Goal: Transaction & Acquisition: Purchase product/service

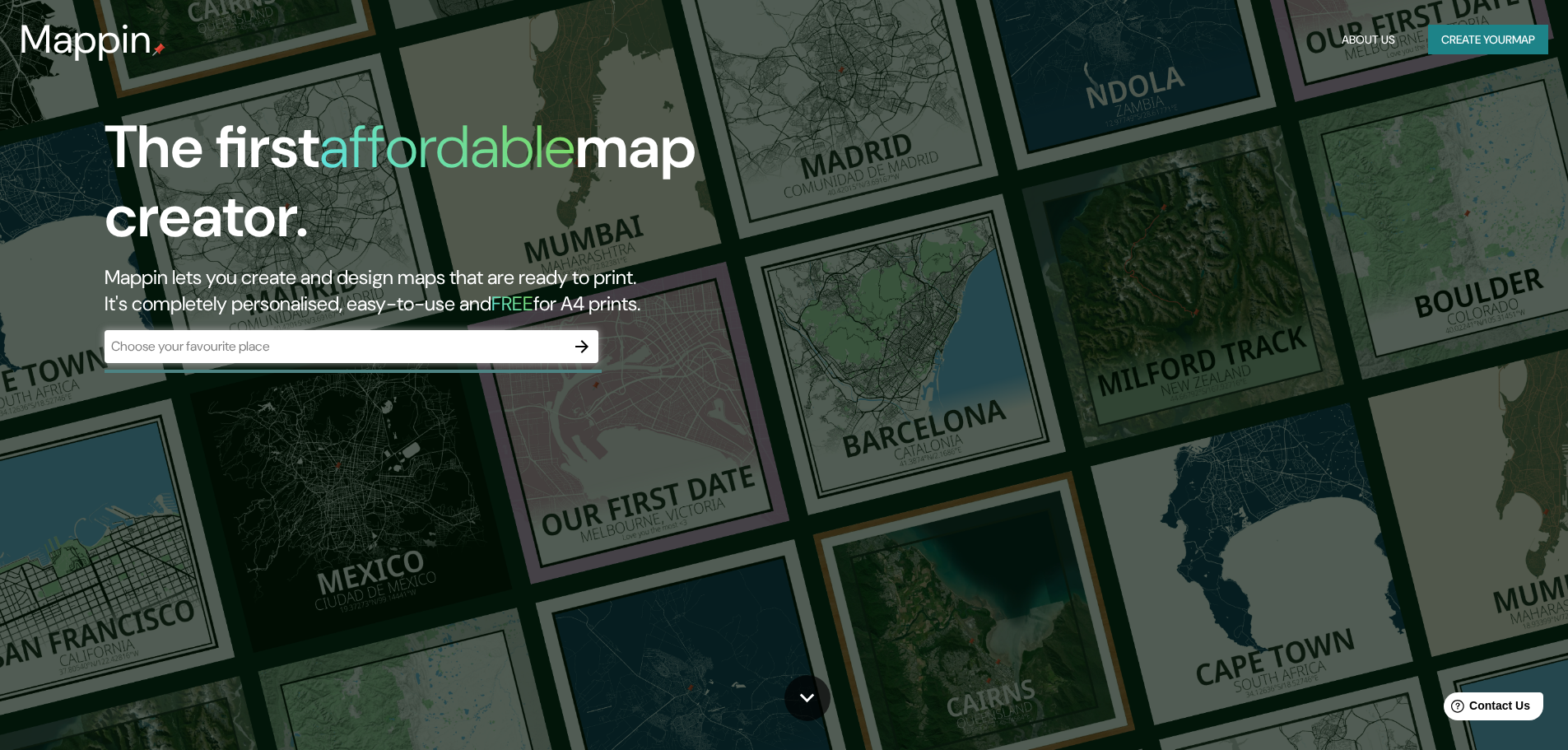
click at [294, 15] on div "Mappin About Us Create your map" at bounding box center [784, 39] width 1568 height 52
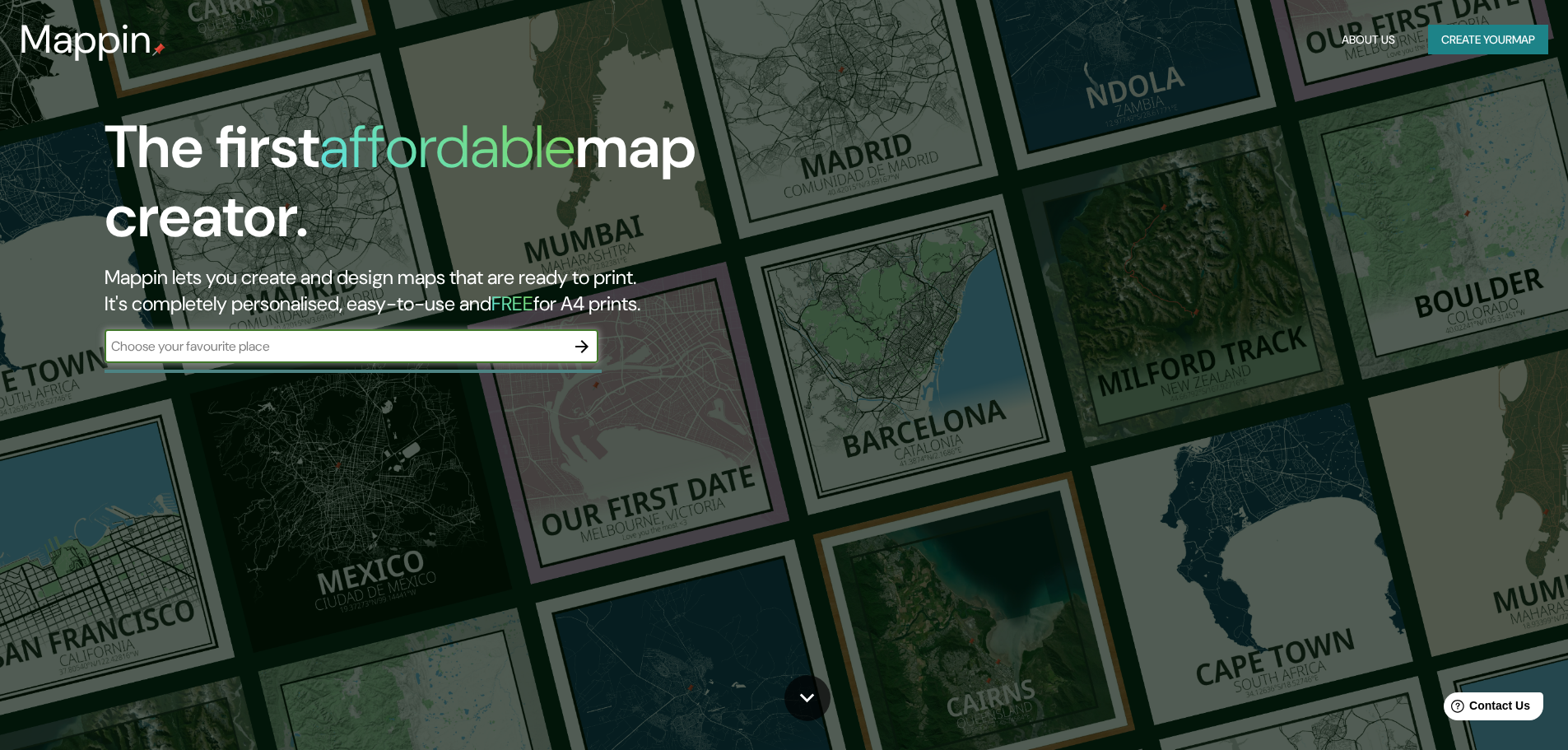
click at [420, 346] on input "text" at bounding box center [335, 346] width 461 height 19
click at [477, 349] on input "text" at bounding box center [335, 346] width 461 height 19
paste input "[STREET_ADDRESS]"
type input "[STREET_ADDRESS]"
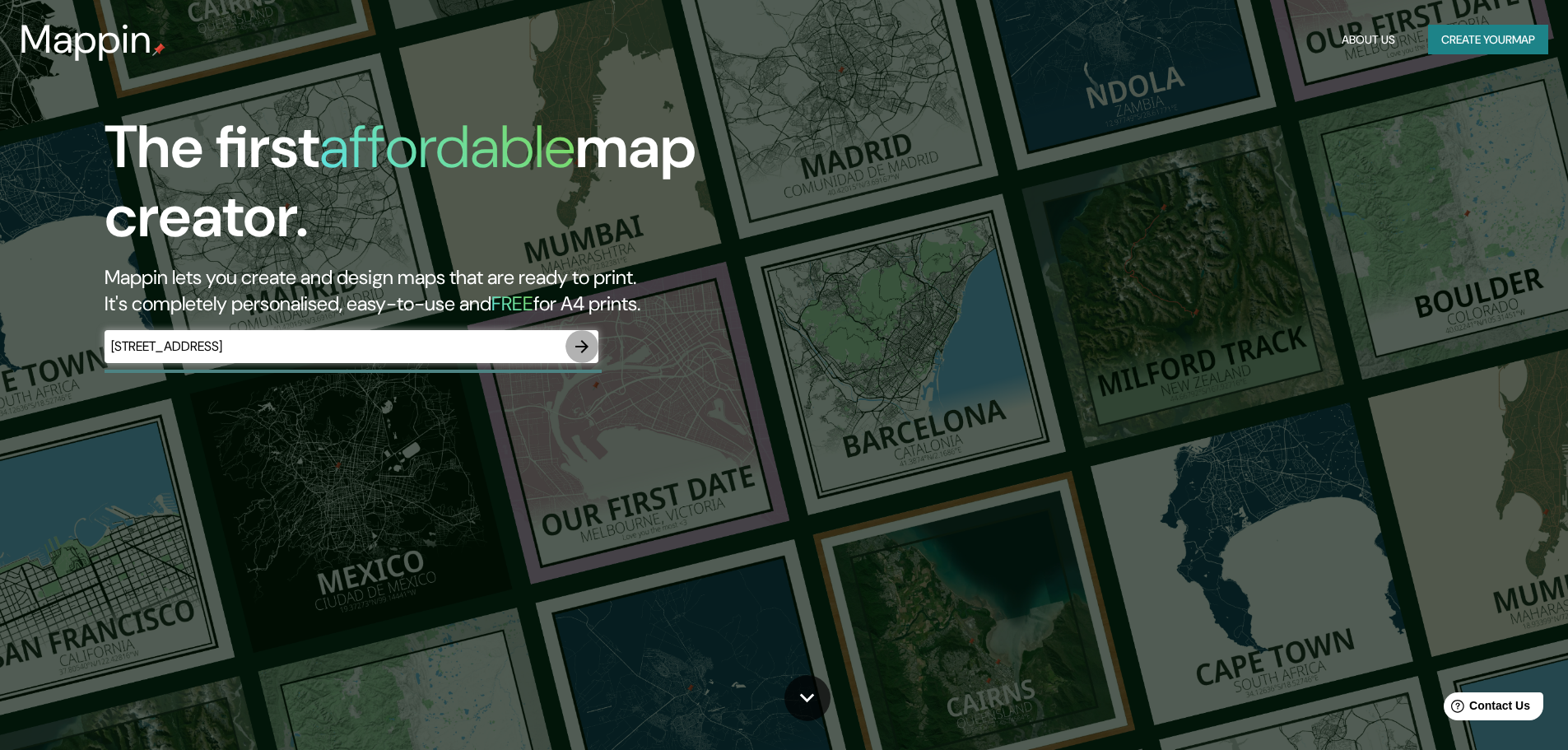
click at [588, 356] on icon "button" at bounding box center [581, 346] width 20 height 20
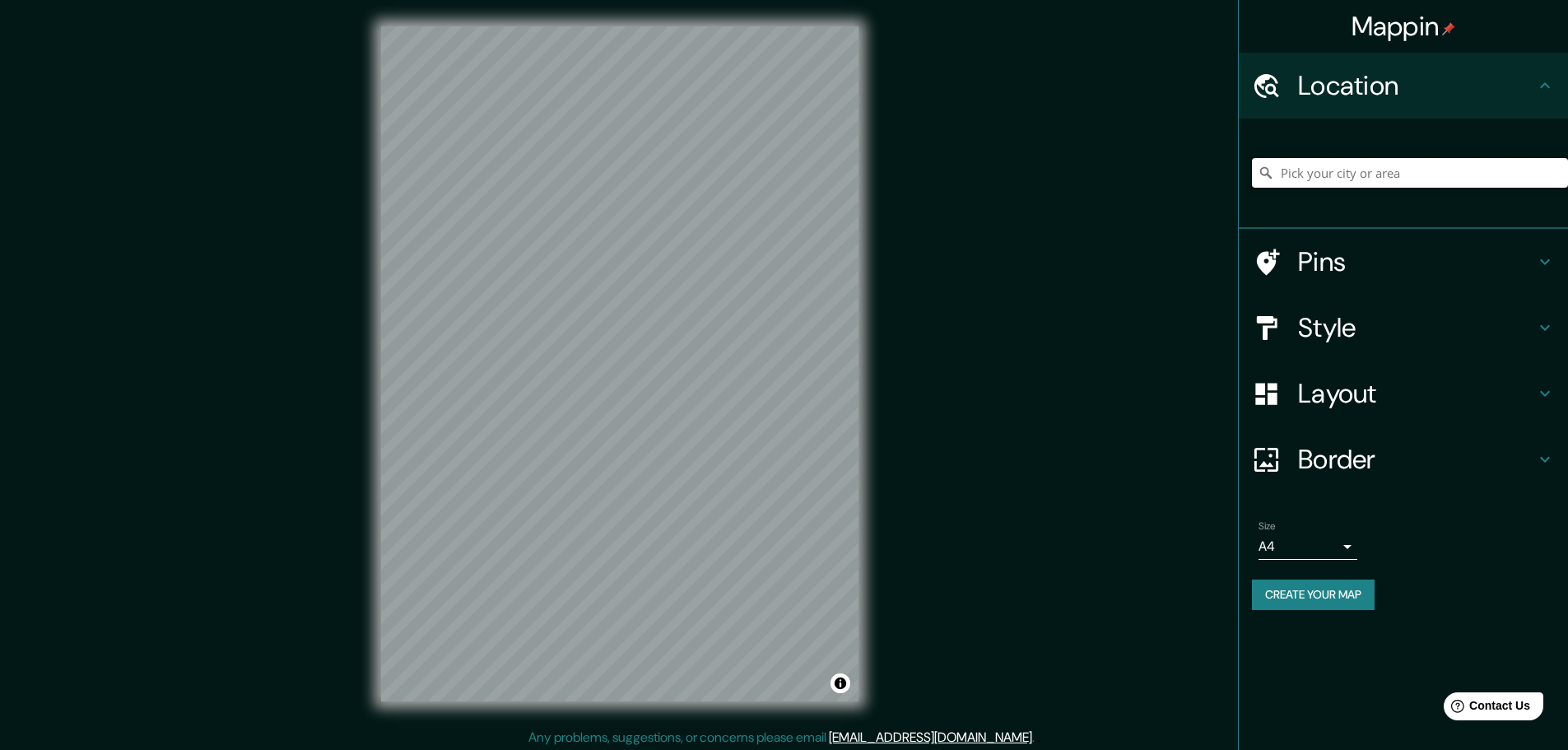
click at [1367, 174] on input "Pick your city or area" at bounding box center [1410, 173] width 316 height 30
paste input "[STREET_ADDRESS]"
drag, startPoint x: 1460, startPoint y: 171, endPoint x: 997, endPoint y: 214, distance: 465.0
click at [997, 214] on div "Mappin Location [GEOGRAPHIC_DATA], [GEOGRAPHIC_DATA], [GEOGRAPHIC_DATA] Pins St…" at bounding box center [784, 377] width 1568 height 754
paste input "[STREET_ADDRESS]"
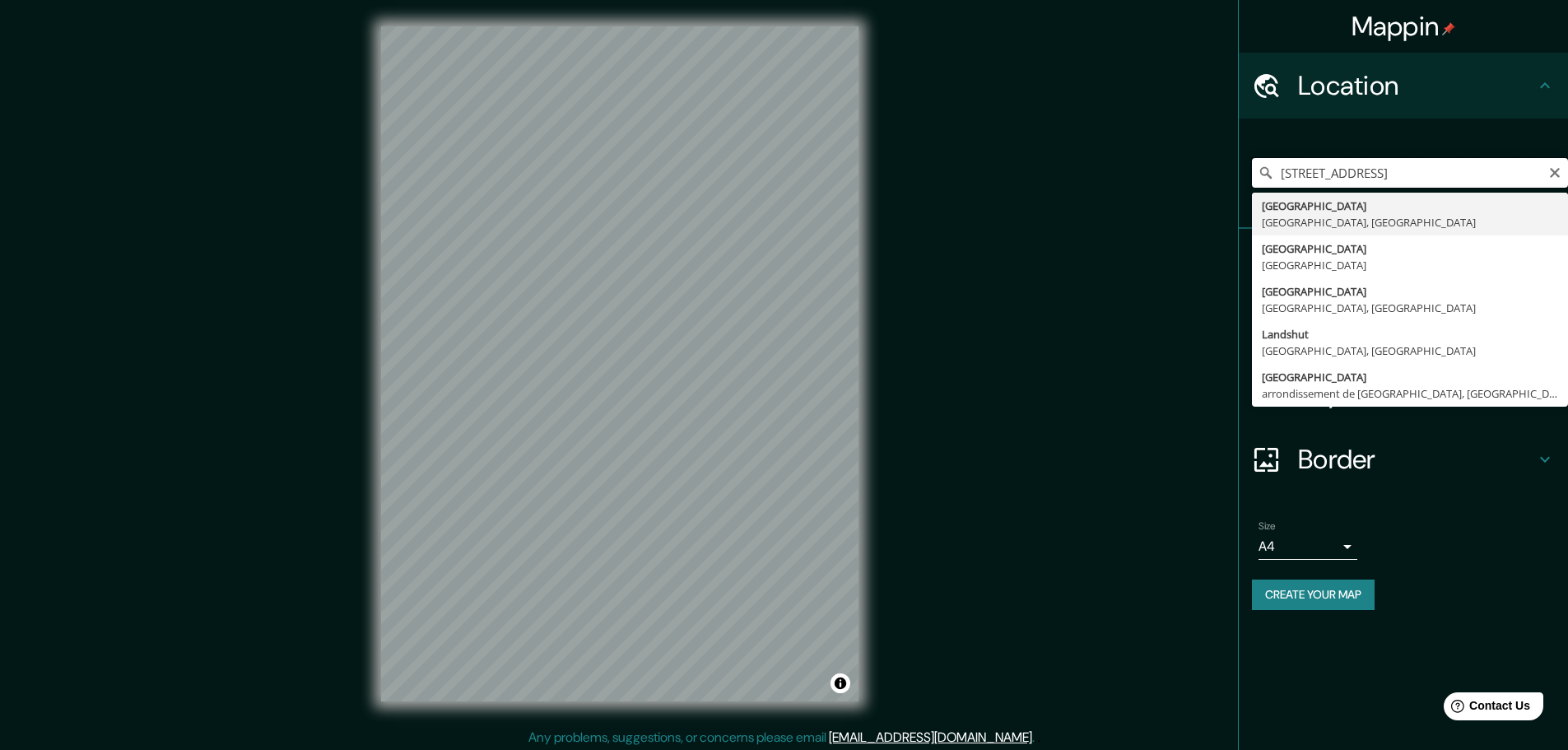
scroll to position [0, 49]
type input "[GEOGRAPHIC_DATA], [GEOGRAPHIC_DATA], [GEOGRAPHIC_DATA]"
